Goal: Transaction & Acquisition: Register for event/course

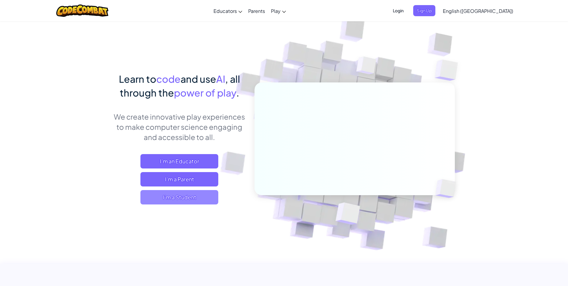
click at [155, 202] on span "I'm a Student" at bounding box center [179, 197] width 78 height 14
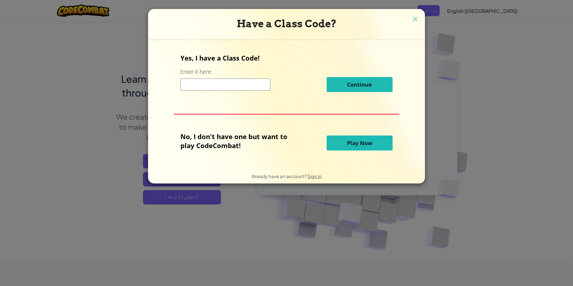
click at [227, 90] on input at bounding box center [225, 84] width 90 height 12
drag, startPoint x: 415, startPoint y: 17, endPoint x: 424, endPoint y: 16, distance: 9.7
click at [416, 17] on img at bounding box center [415, 19] width 8 height 9
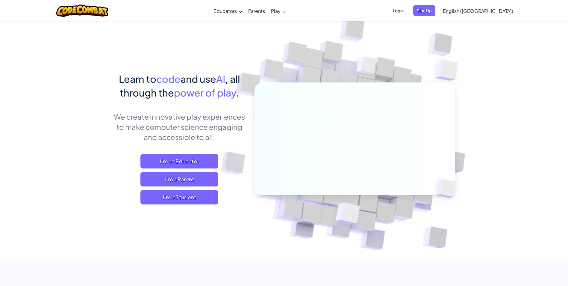
click at [407, 10] on span "Login" at bounding box center [398, 10] width 18 height 11
